Goal: Find specific page/section: Find specific page/section

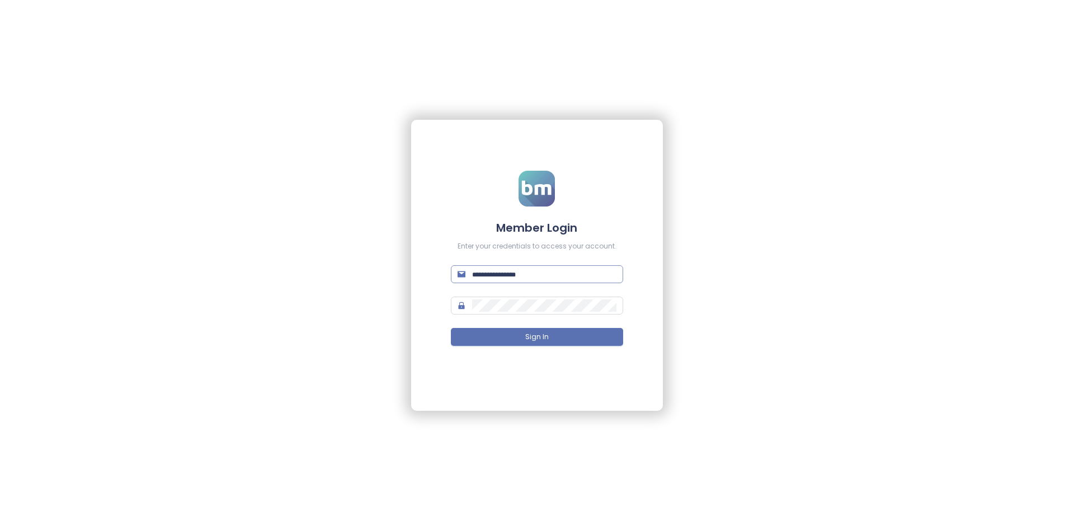
click at [499, 278] on input "text" at bounding box center [544, 274] width 144 height 12
type input "**********"
click at [451, 328] on button "Sign In" at bounding box center [537, 337] width 172 height 18
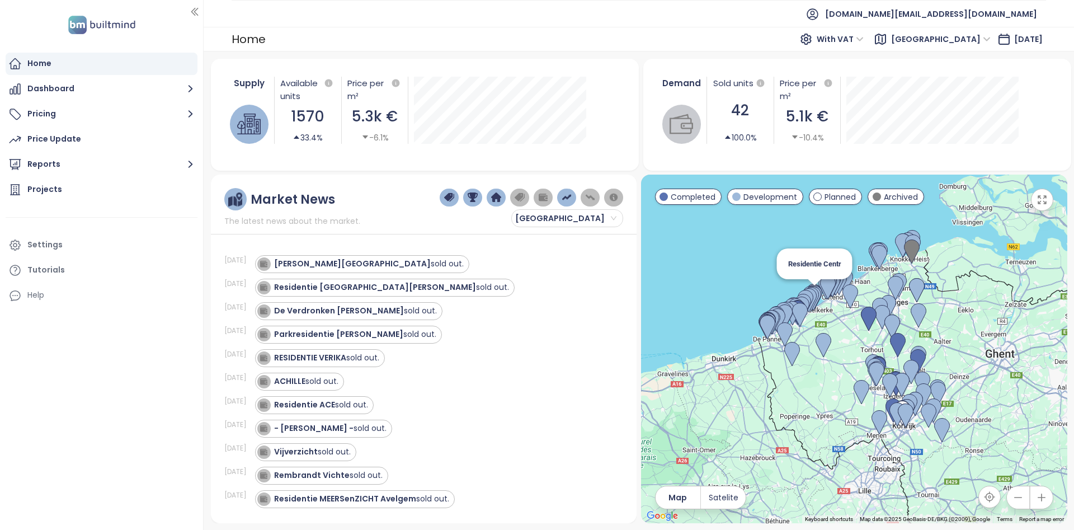
click at [822, 290] on img at bounding box center [815, 297] width 16 height 25
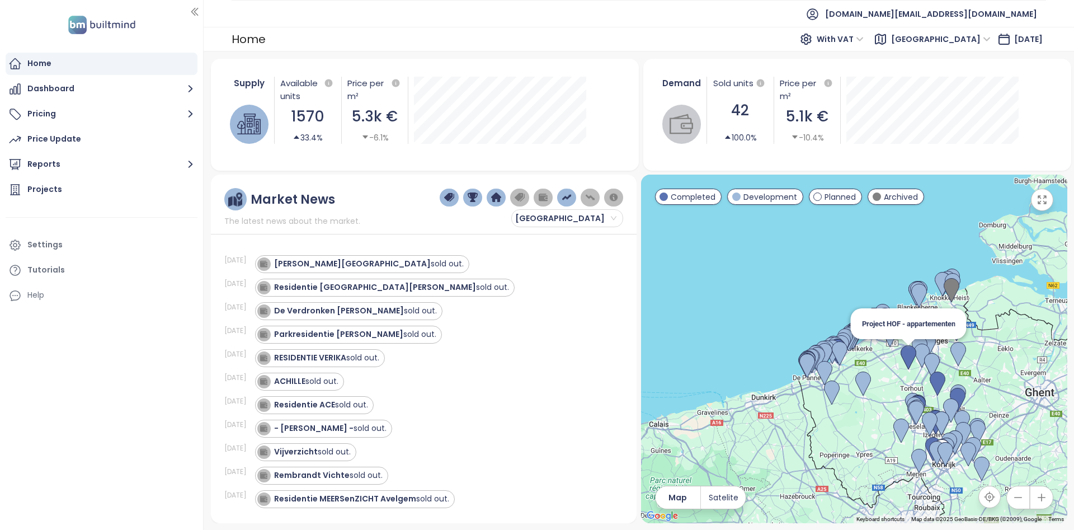
click at [909, 362] on img at bounding box center [909, 357] width 16 height 25
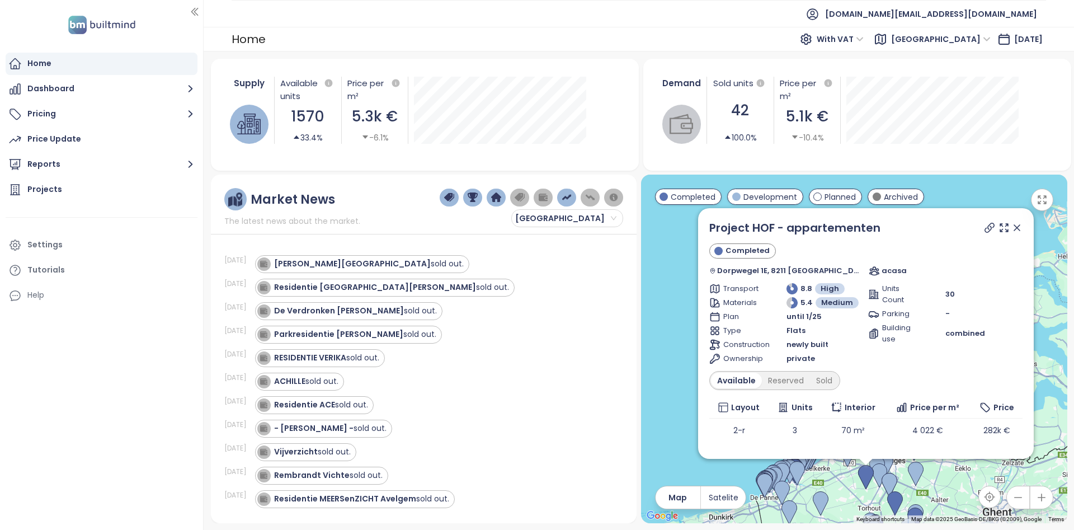
scroll to position [69, 0]
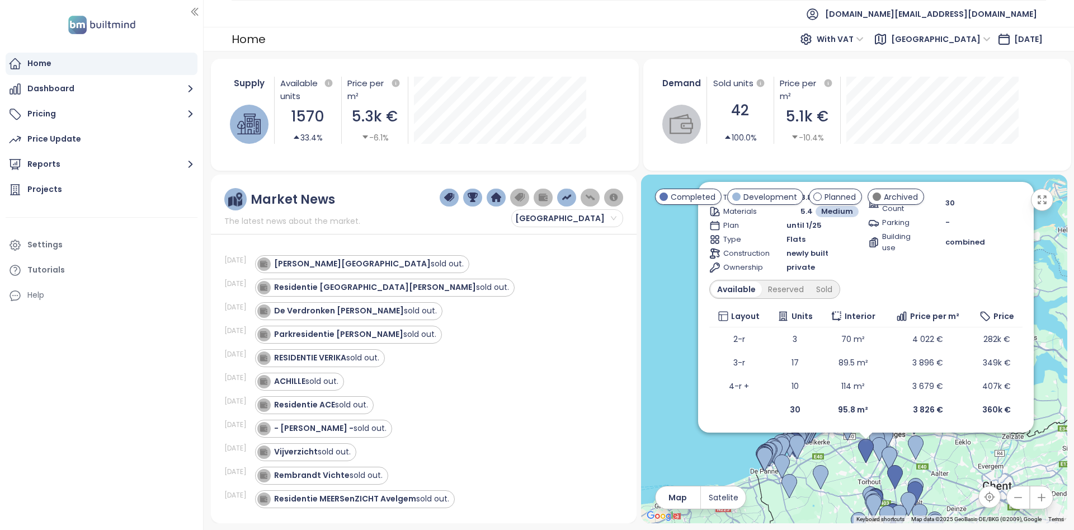
click at [899, 499] on div "Project HOF - appartementen Completed Dorpwegel 1E, 8211 Zedelgem, Belgium acas…" at bounding box center [854, 349] width 426 height 349
click at [896, 488] on img at bounding box center [895, 477] width 16 height 25
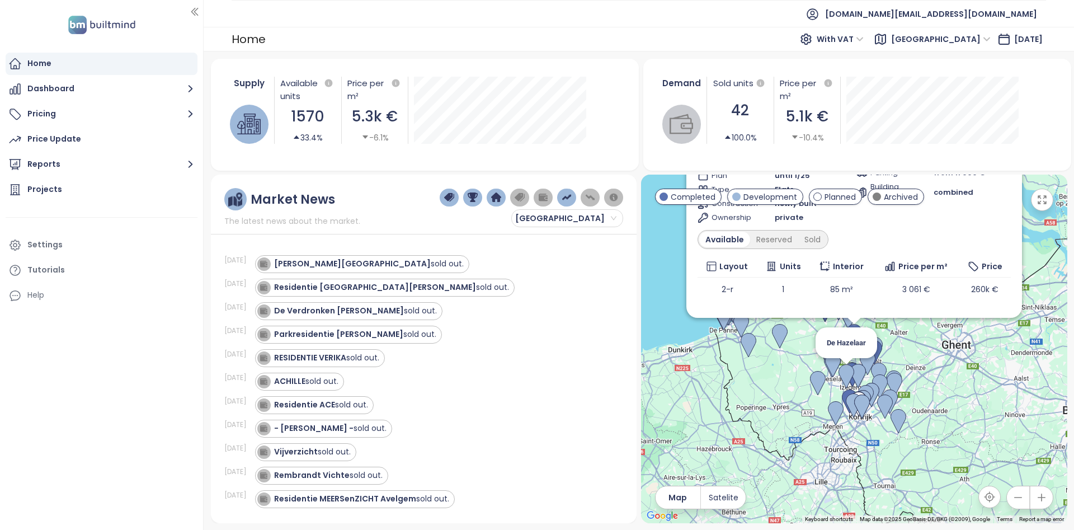
click at [863, 349] on div "To navigate, press the arrow keys. De Hazelaar Residentie Ravenschoot Completed…" at bounding box center [1067, 349] width 426 height 0
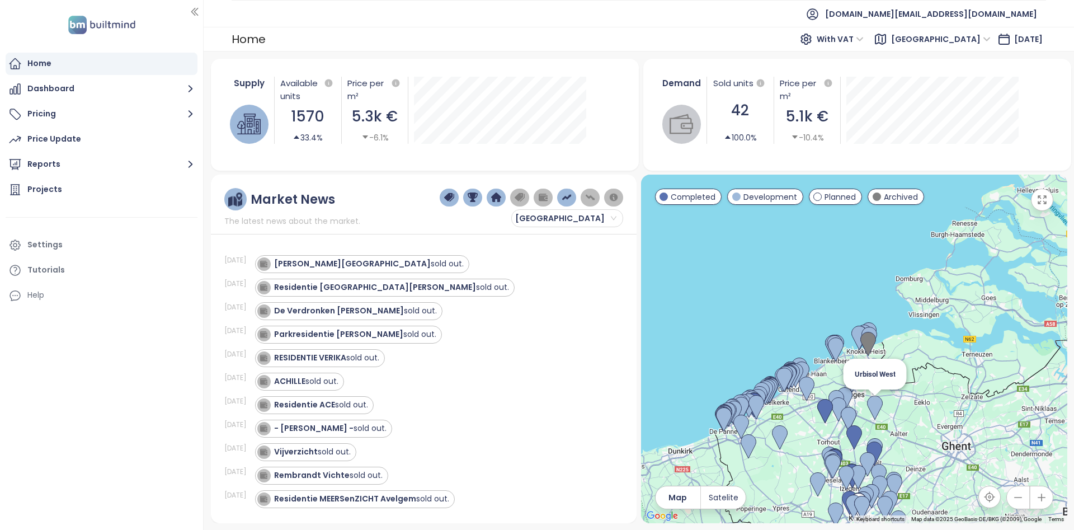
click at [873, 401] on img at bounding box center [875, 408] width 16 height 25
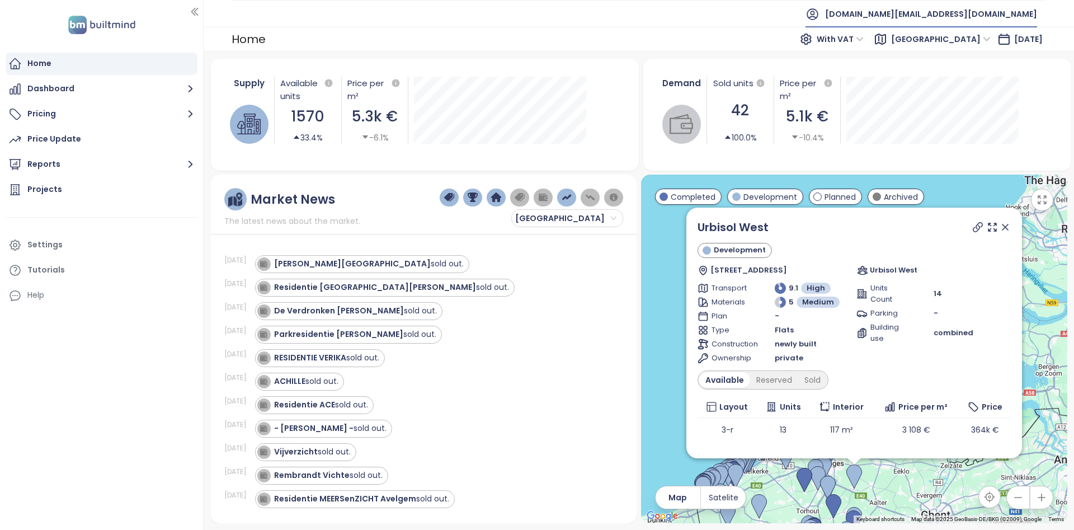
click at [959, 14] on span "builtmind.be@builtmind.com" at bounding box center [931, 14] width 212 height 27
click at [912, 45] on span "Log out" at bounding box center [925, 45] width 29 height 11
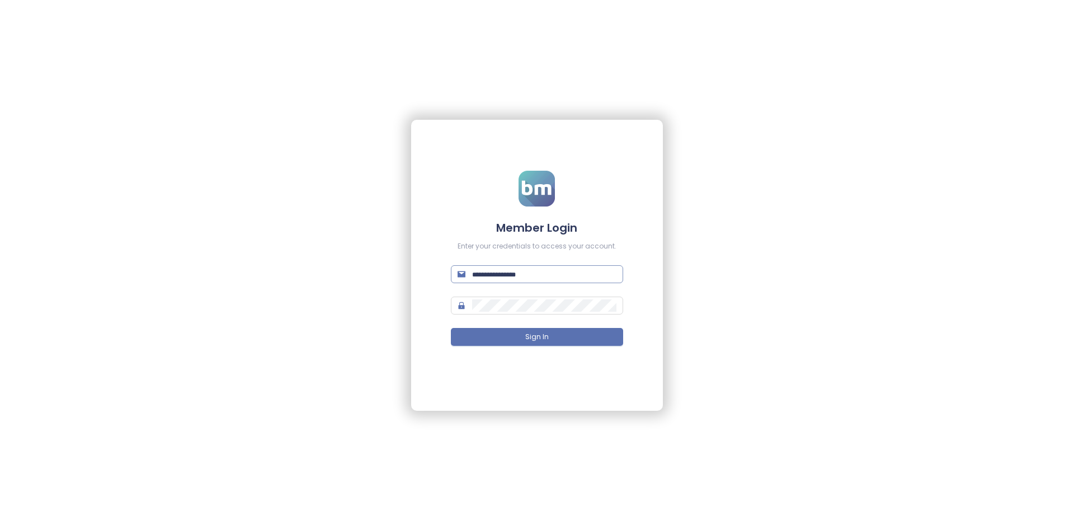
click at [520, 271] on input "text" at bounding box center [544, 274] width 144 height 12
type input "**********"
click at [528, 332] on span "Sign In" at bounding box center [537, 337] width 24 height 11
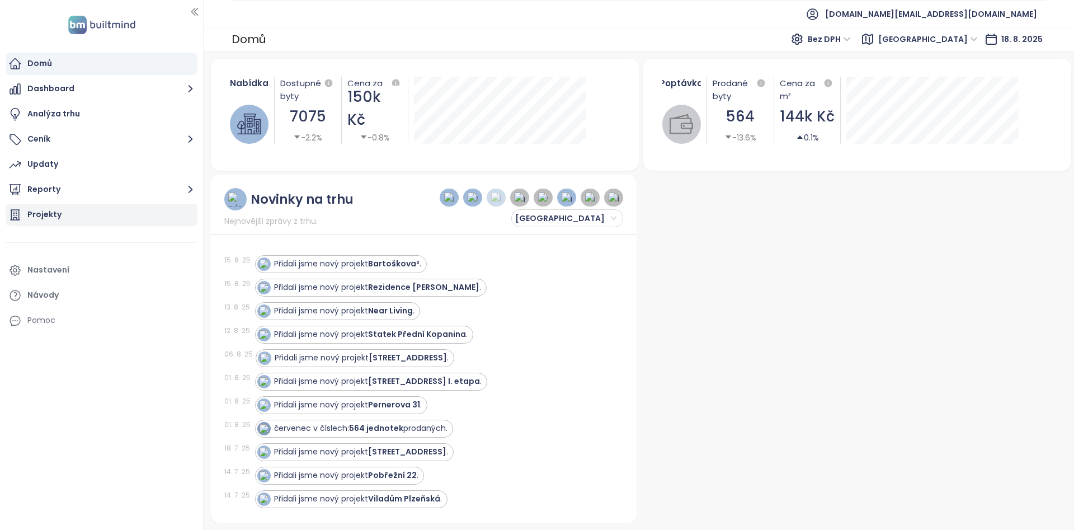
click at [59, 215] on div "Projekty" at bounding box center [44, 215] width 34 height 14
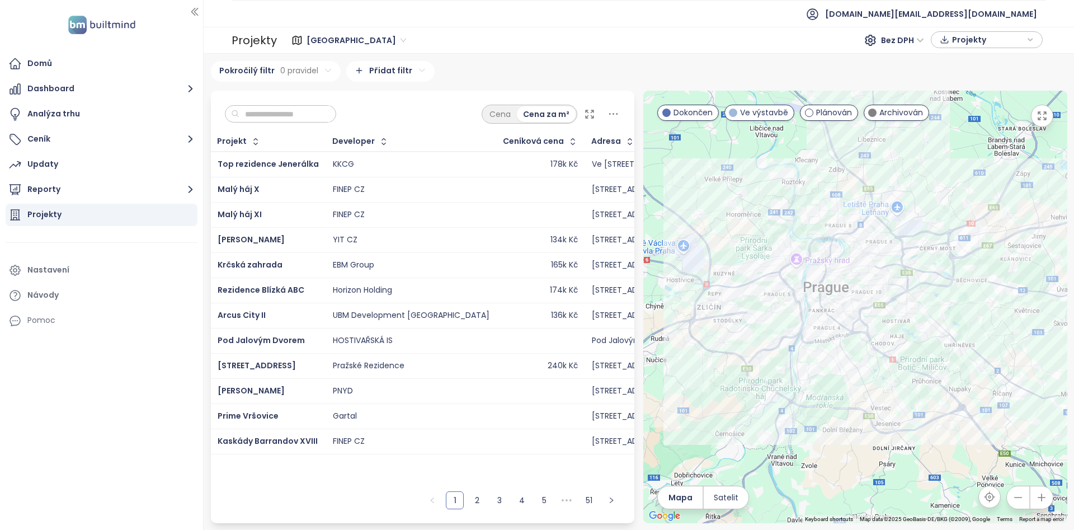
click at [503, 145] on div "Ceníková cena" at bounding box center [533, 141] width 61 height 7
click at [511, 508] on ul "1 2 3 4 5 ••• 51" at bounding box center [522, 504] width 225 height 37
click at [500, 499] on link "3" at bounding box center [499, 500] width 17 height 17
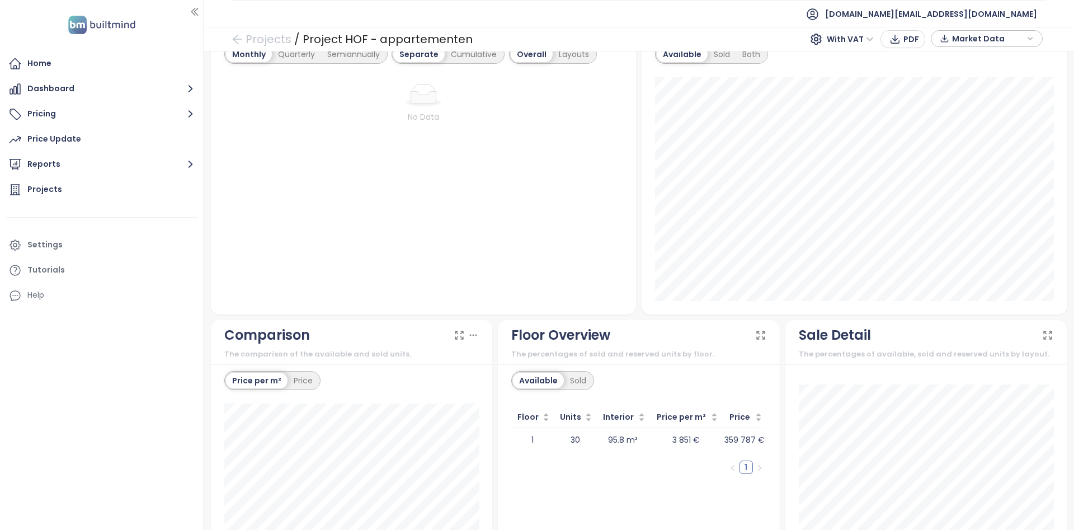
scroll to position [857, 0]
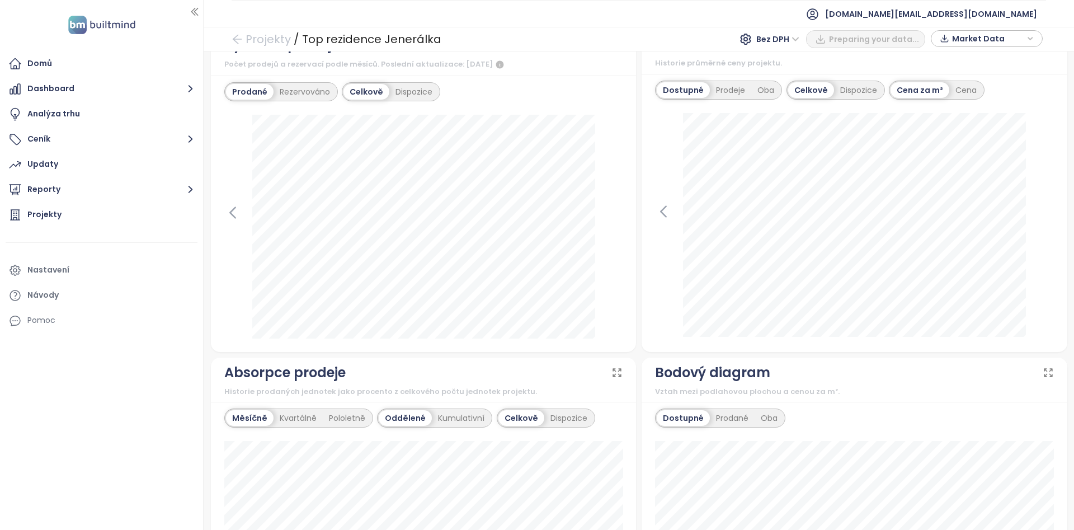
scroll to position [403, 0]
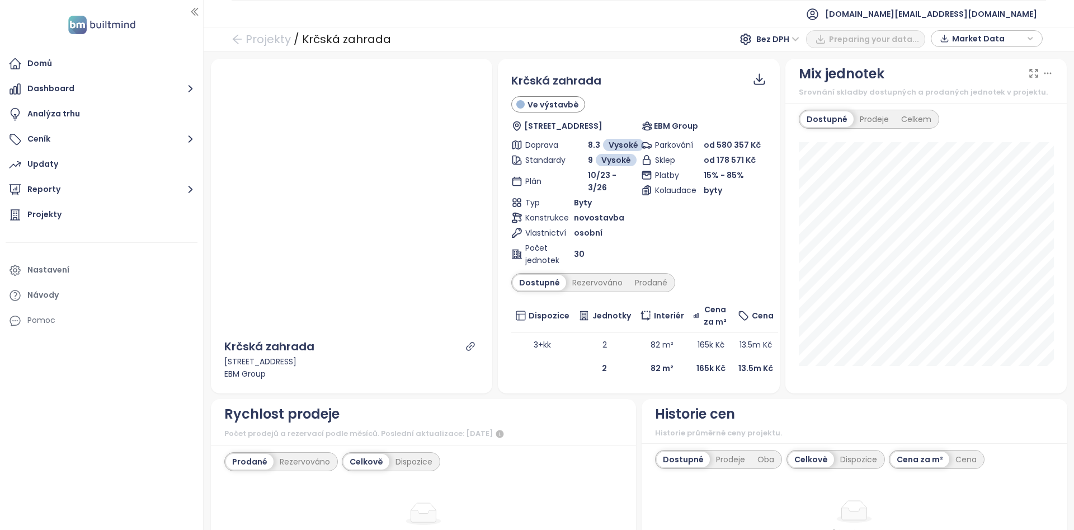
scroll to position [403, 0]
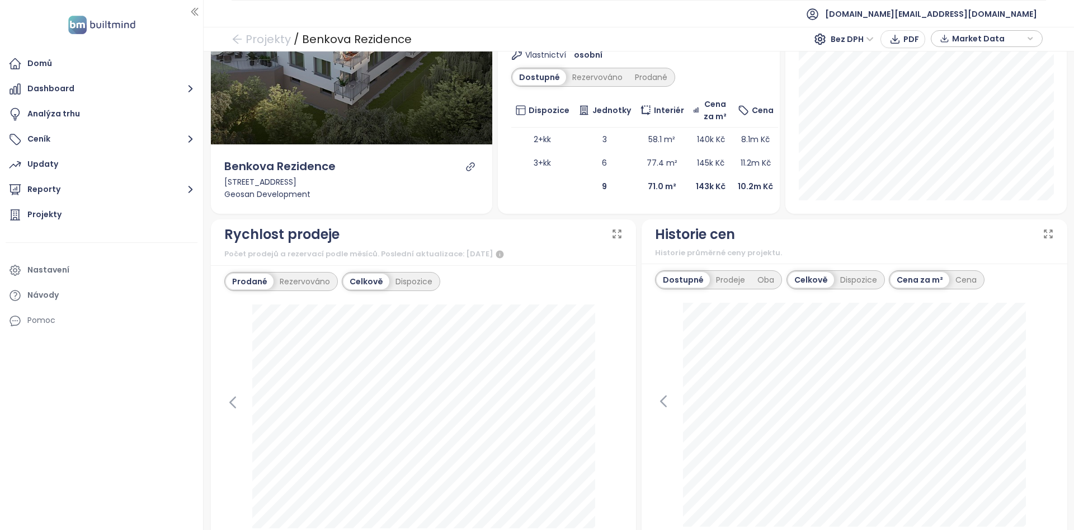
scroll to position [434, 0]
